Goal: Task Accomplishment & Management: Manage account settings

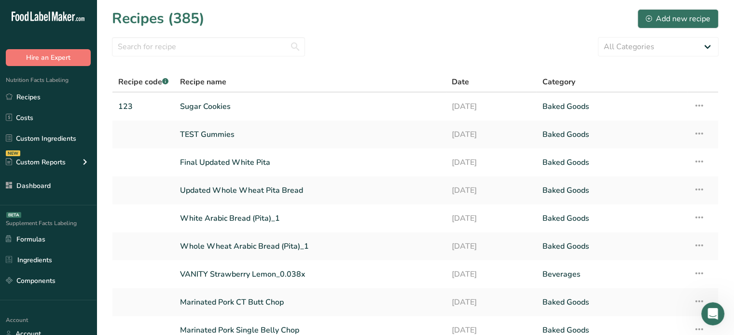
scroll to position [114, 0]
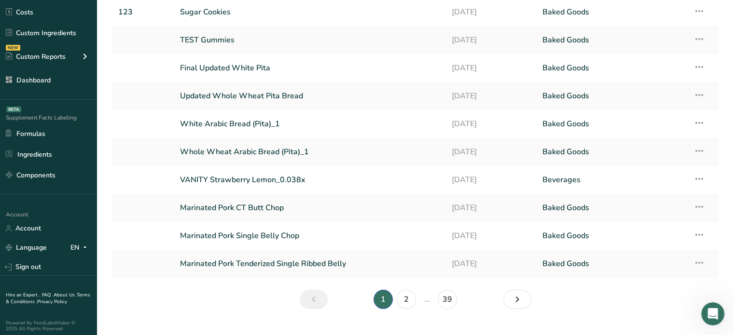
scroll to position [110, 0]
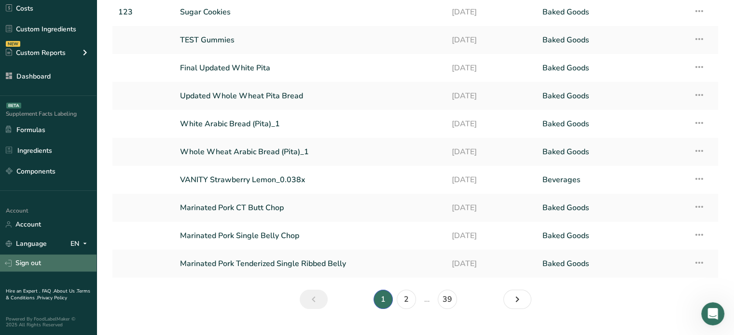
click at [37, 269] on link "Sign out" at bounding box center [48, 263] width 96 height 17
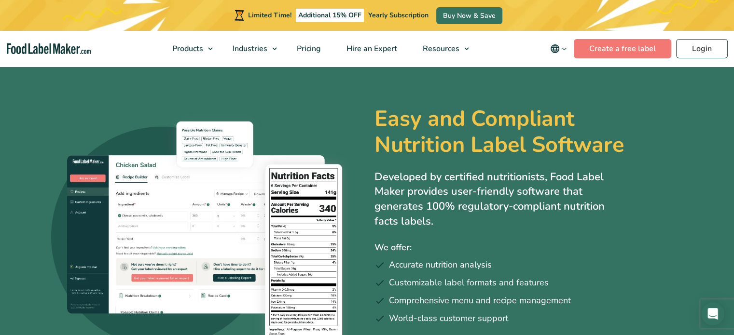
click at [64, 47] on img "main navigation" at bounding box center [49, 48] width 84 height 11
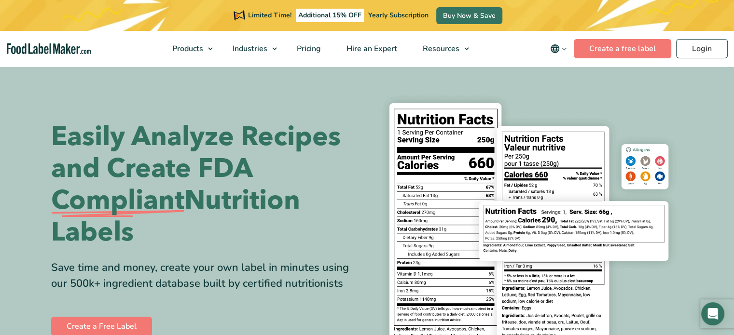
scroll to position [19, 0]
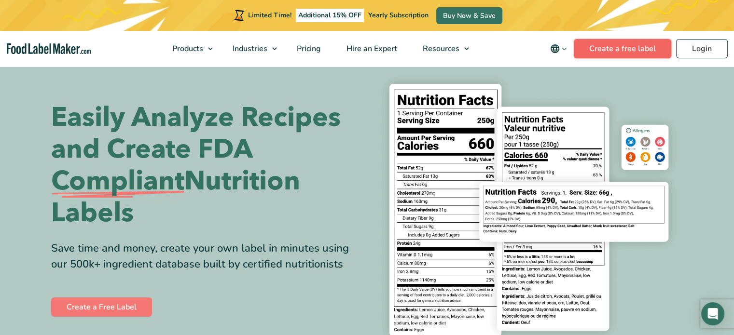
click at [629, 55] on link "Create a free label" at bounding box center [622, 48] width 97 height 19
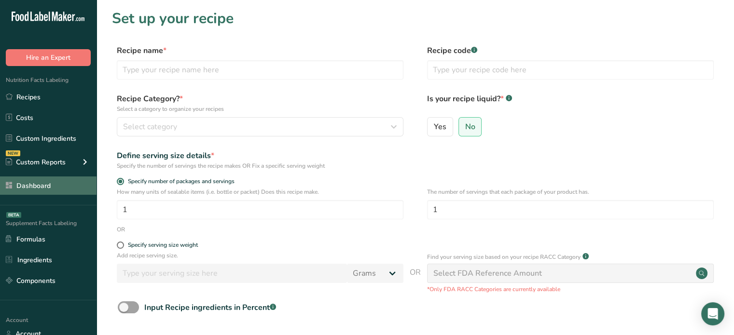
click at [68, 192] on link "Dashboard" at bounding box center [48, 186] width 96 height 18
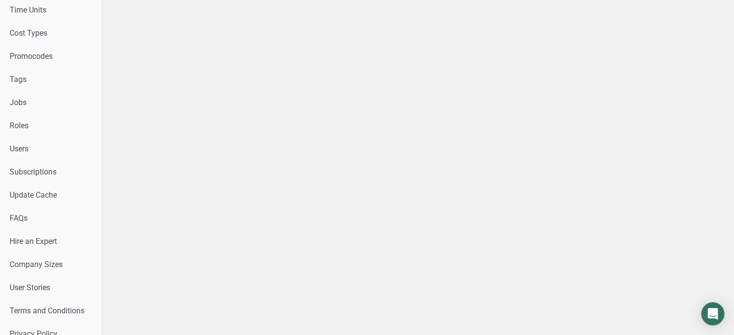
scroll to position [491, 0]
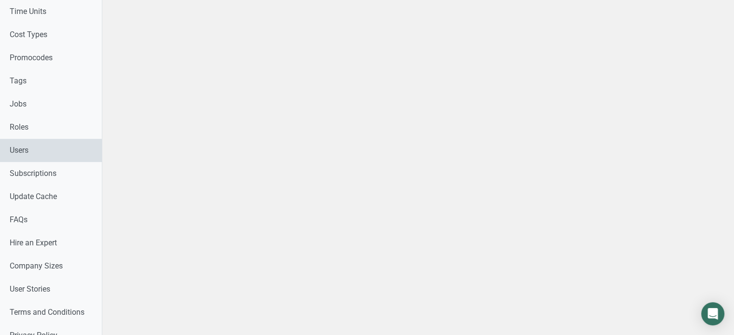
click at [91, 142] on link "Users" at bounding box center [51, 150] width 102 height 23
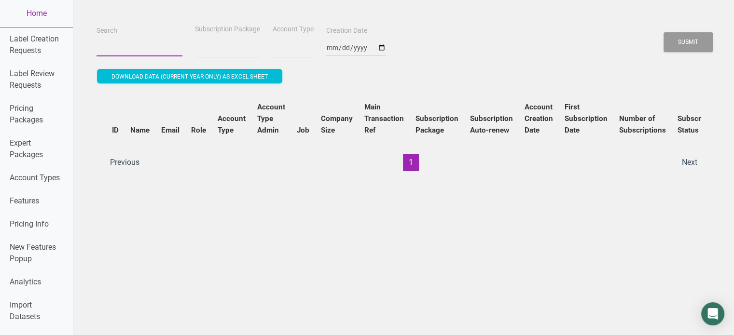
select select
click at [166, 48] on input "Search" at bounding box center [139, 47] width 86 height 17
paste input "rkuz8@outlook.com"
type input "rkuz8@outlook.com"
select select
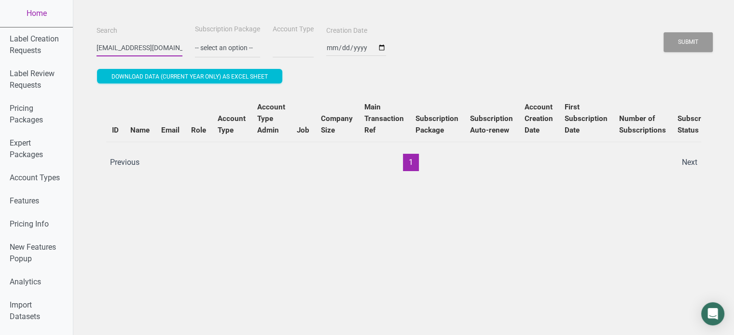
type input "rkuz8@outlook.com"
click at [663, 32] on button "Submit" at bounding box center [687, 42] width 49 height 20
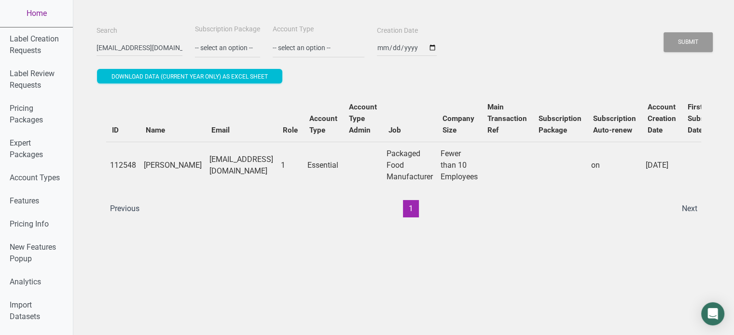
click at [65, 25] on link "Home" at bounding box center [36, 13] width 73 height 27
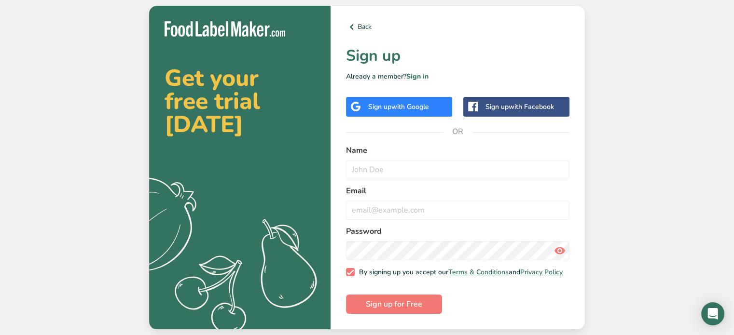
drag, startPoint x: 346, startPoint y: 73, endPoint x: 403, endPoint y: 75, distance: 57.0
click at [403, 75] on p "Already a member? Sign in" at bounding box center [457, 76] width 223 height 10
click at [382, 71] on p "Already a member? Sign in" at bounding box center [457, 76] width 223 height 10
click at [423, 74] on link "Sign in" at bounding box center [417, 76] width 22 height 9
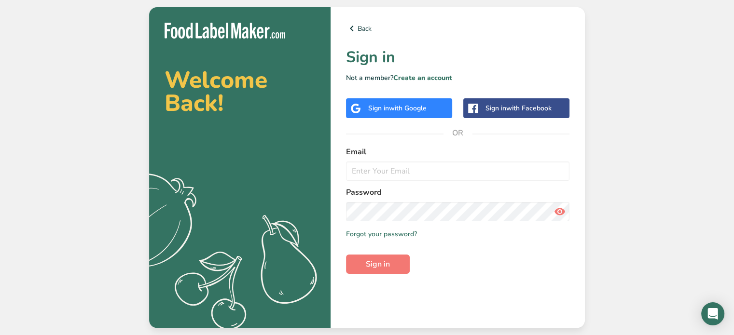
click at [383, 181] on form "Email Password Remember me Forgot your password? Sign in" at bounding box center [457, 210] width 223 height 128
click at [384, 177] on input "email" at bounding box center [457, 171] width 223 height 19
click at [409, 140] on div "Back Sign in Not a member? Create an account Sign in with Google Sign in with F…" at bounding box center [457, 167] width 254 height 321
